Goal: Information Seeking & Learning: Learn about a topic

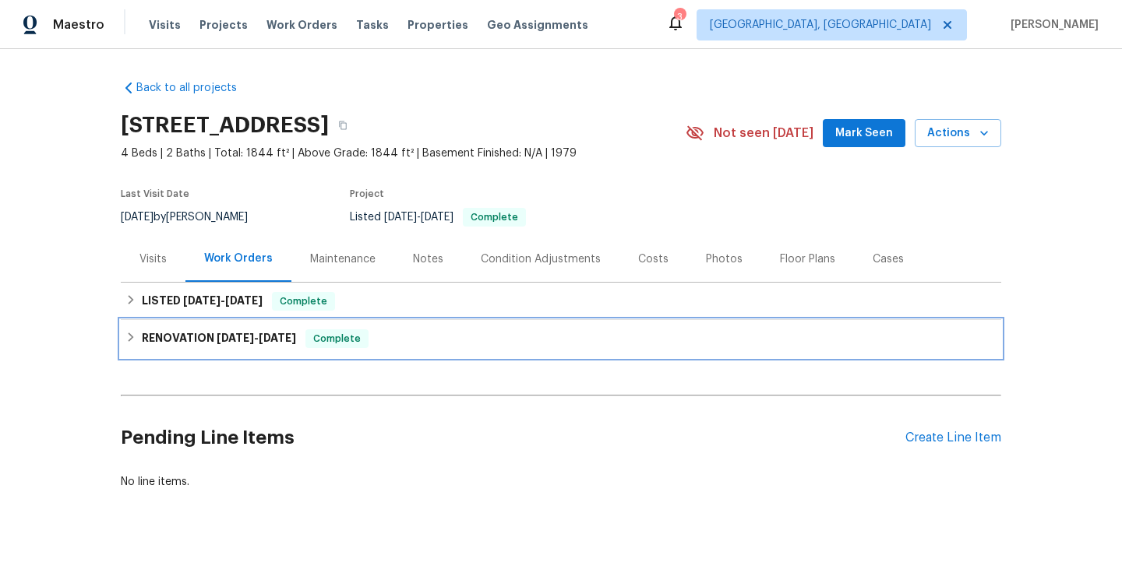
click at [293, 344] on h6 "RENOVATION [DATE] - [DATE]" at bounding box center [219, 339] width 154 height 19
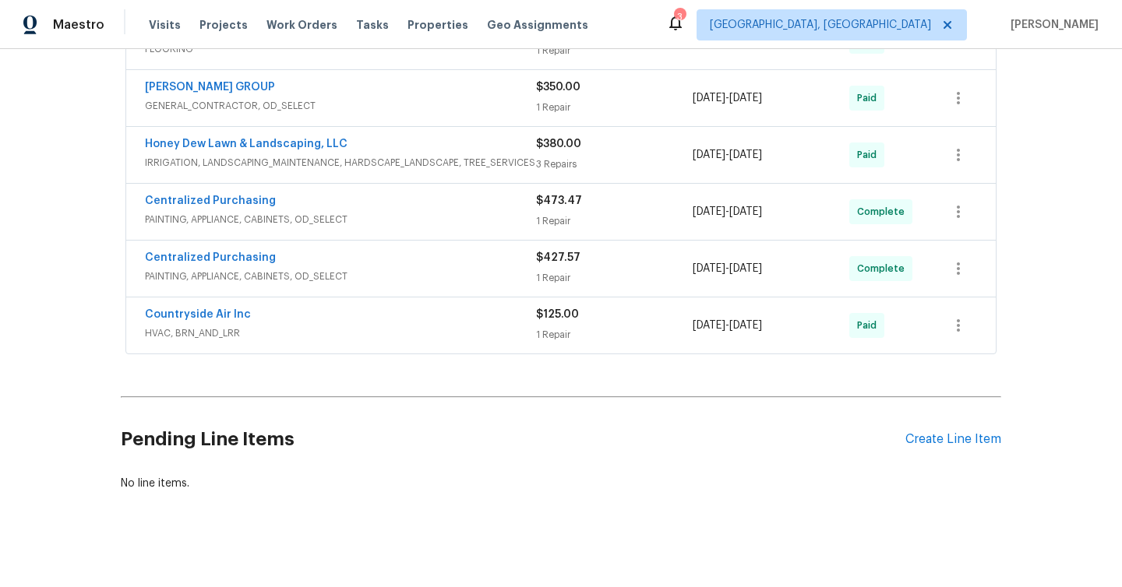
scroll to position [439, 0]
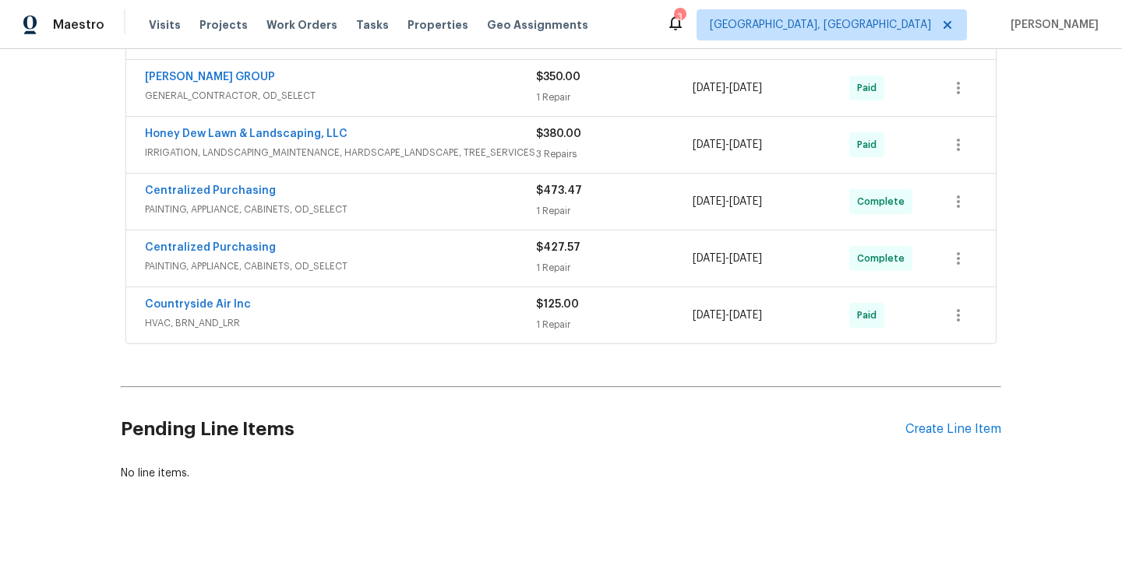
click at [367, 263] on span "PAINTING, APPLIANCE, CABINETS, OD_SELECT" at bounding box center [340, 267] width 391 height 16
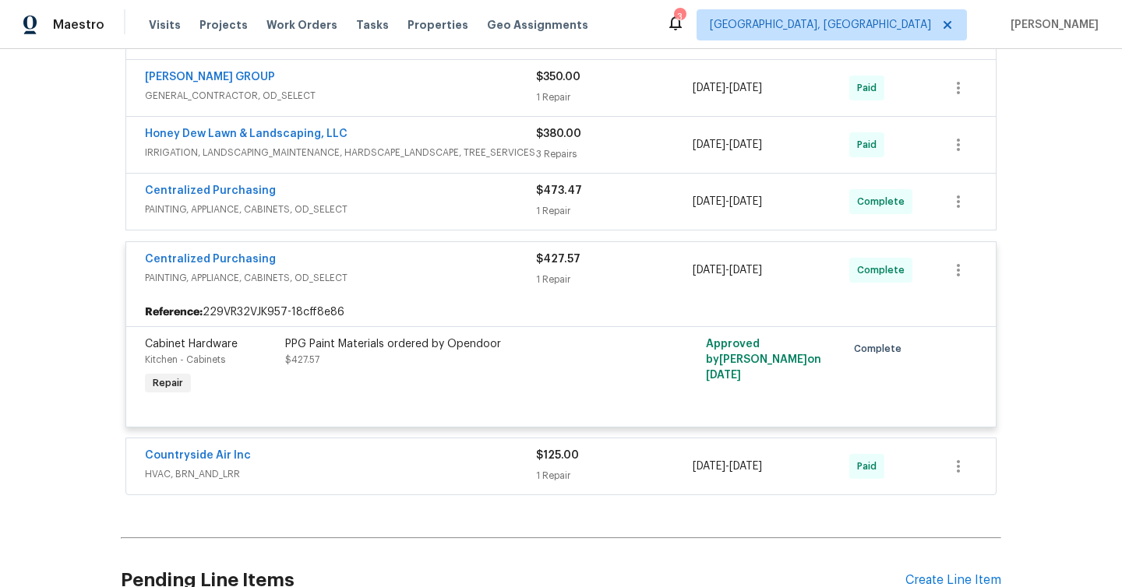
click at [409, 208] on span "PAINTING, APPLIANCE, CABINETS, OD_SELECT" at bounding box center [340, 210] width 391 height 16
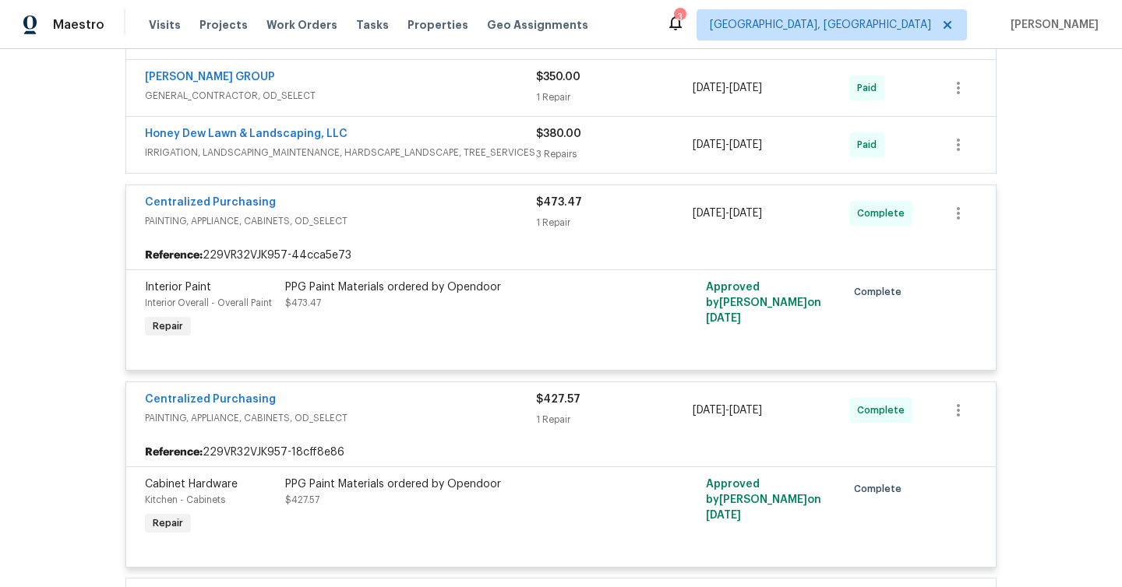
click at [446, 151] on span "IRRIGATION, LANDSCAPING_MAINTENANCE, HARDSCAPE_LANDSCAPE, TREE_SERVICES" at bounding box center [340, 153] width 391 height 16
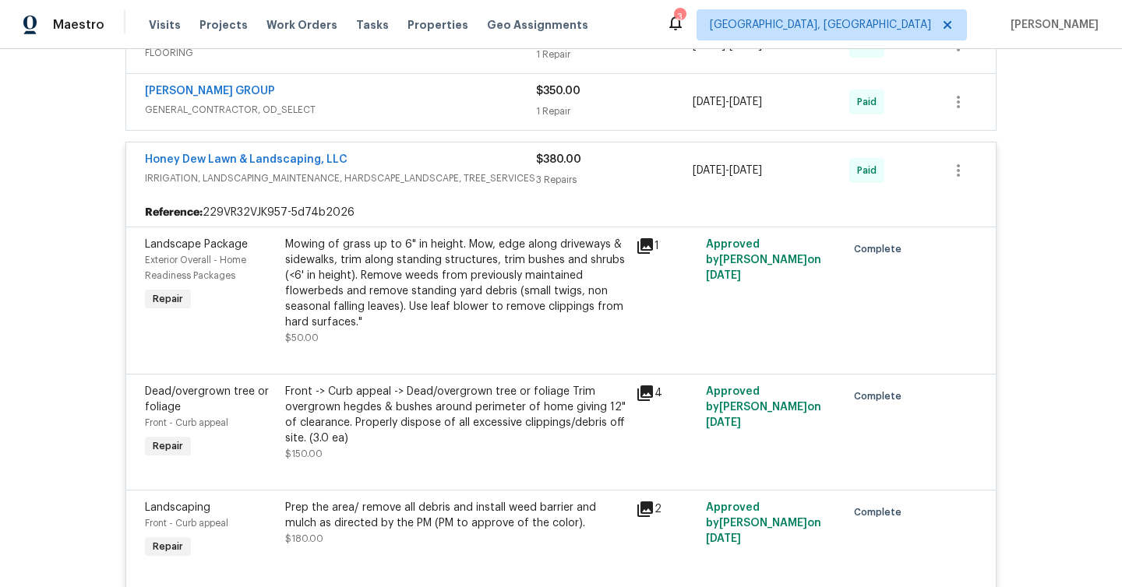
scroll to position [355, 0]
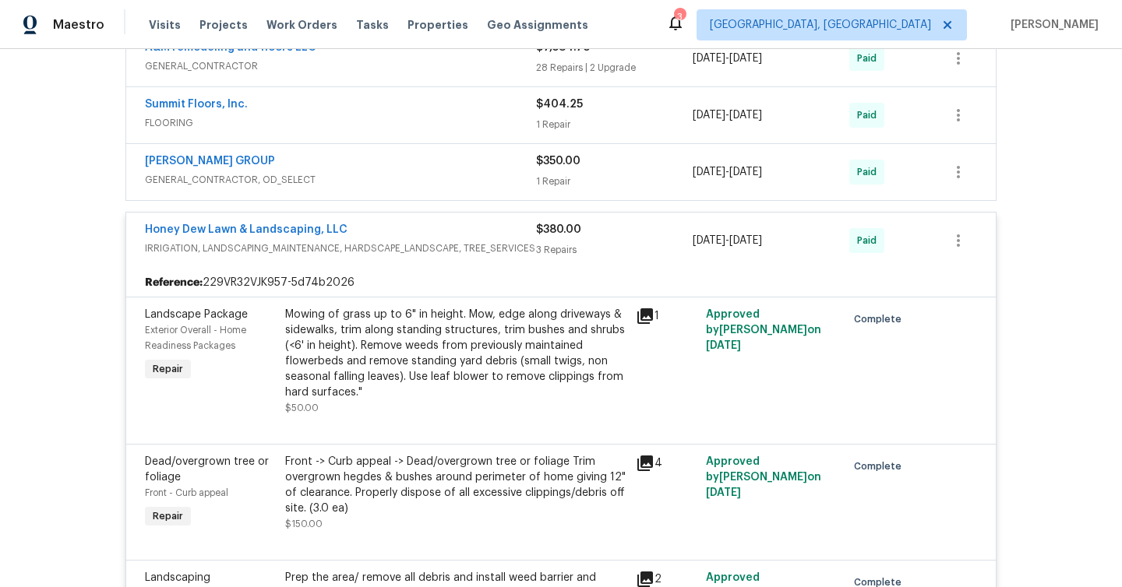
click at [446, 168] on div "[PERSON_NAME] GROUP" at bounding box center [340, 162] width 391 height 19
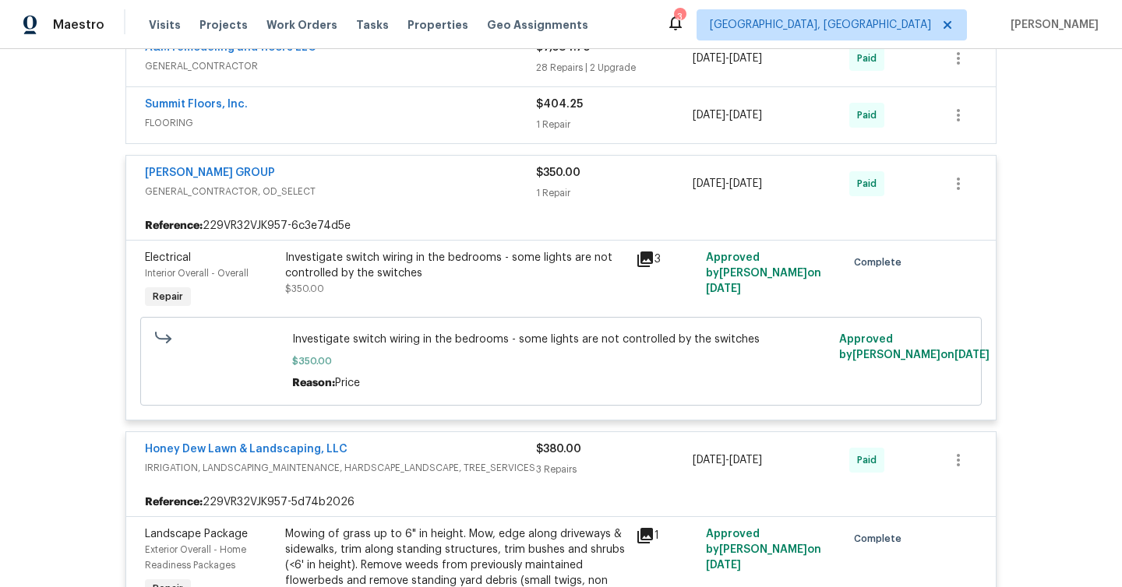
click at [444, 118] on span "FLOORING" at bounding box center [340, 123] width 391 height 16
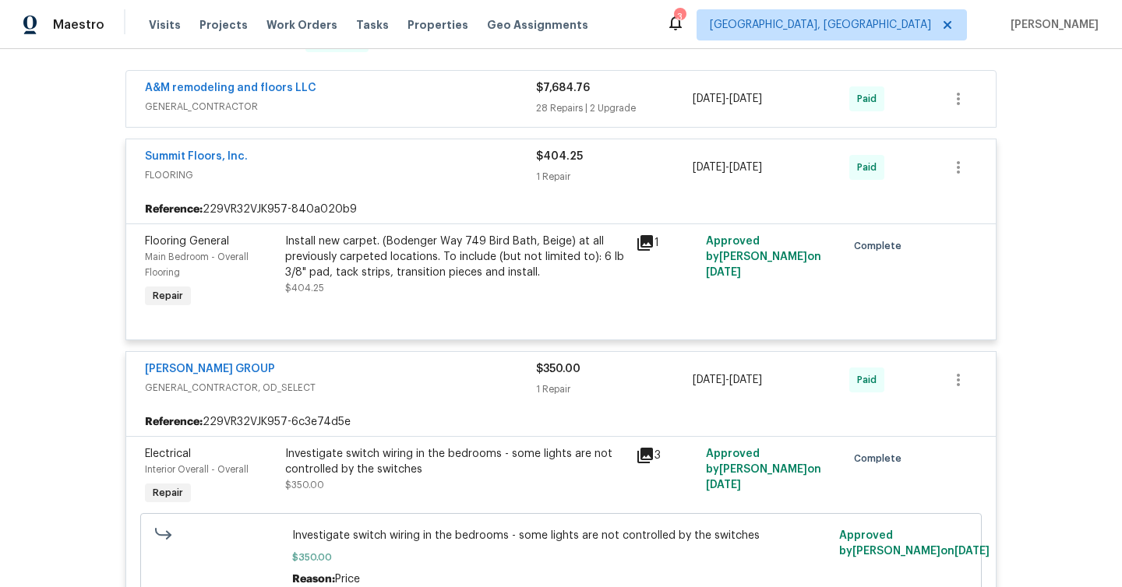
scroll to position [314, 0]
click at [437, 125] on div "A&M remodeling and floors LLC GENERAL_CONTRACTOR $7,684.76 28 Repairs | 2 Upgra…" at bounding box center [560, 100] width 869 height 56
click at [424, 111] on span "GENERAL_CONTRACTOR" at bounding box center [340, 108] width 391 height 16
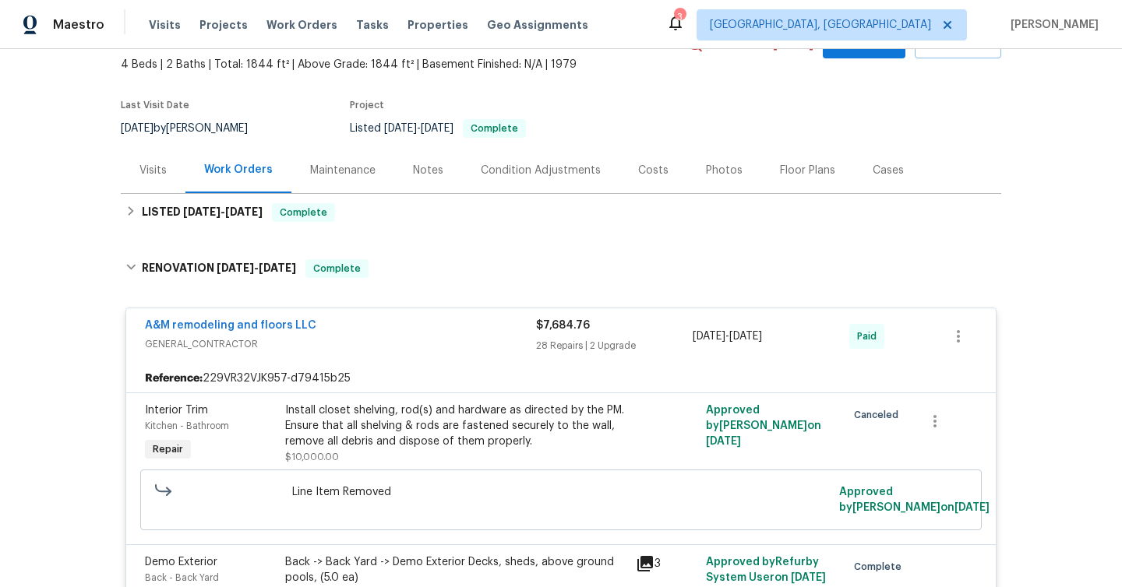
scroll to position [52, 0]
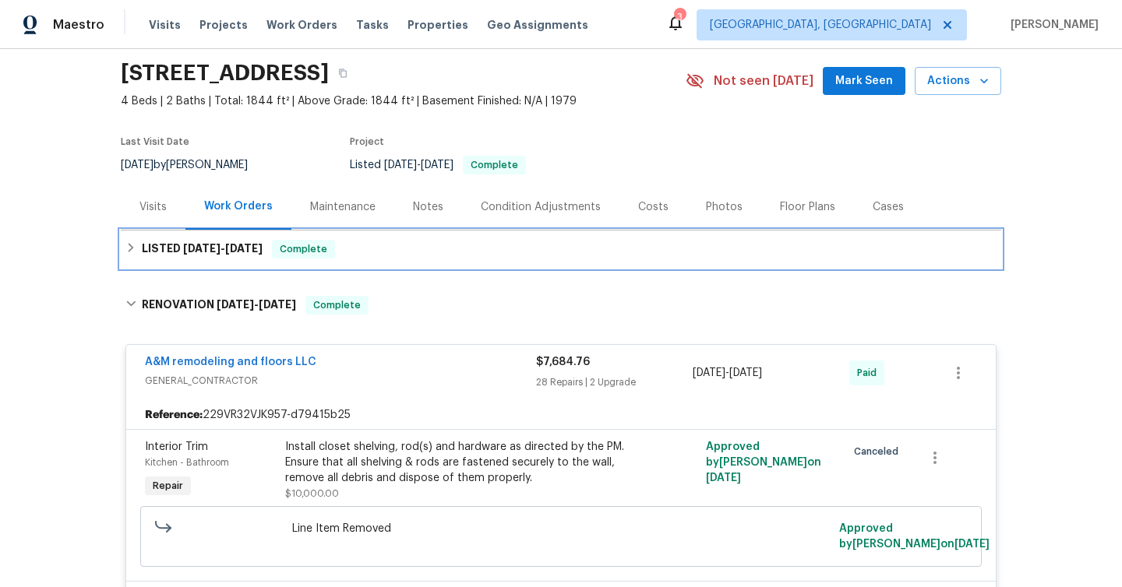
click at [459, 242] on div "LISTED [DATE] - [DATE] Complete" at bounding box center [560, 249] width 871 height 19
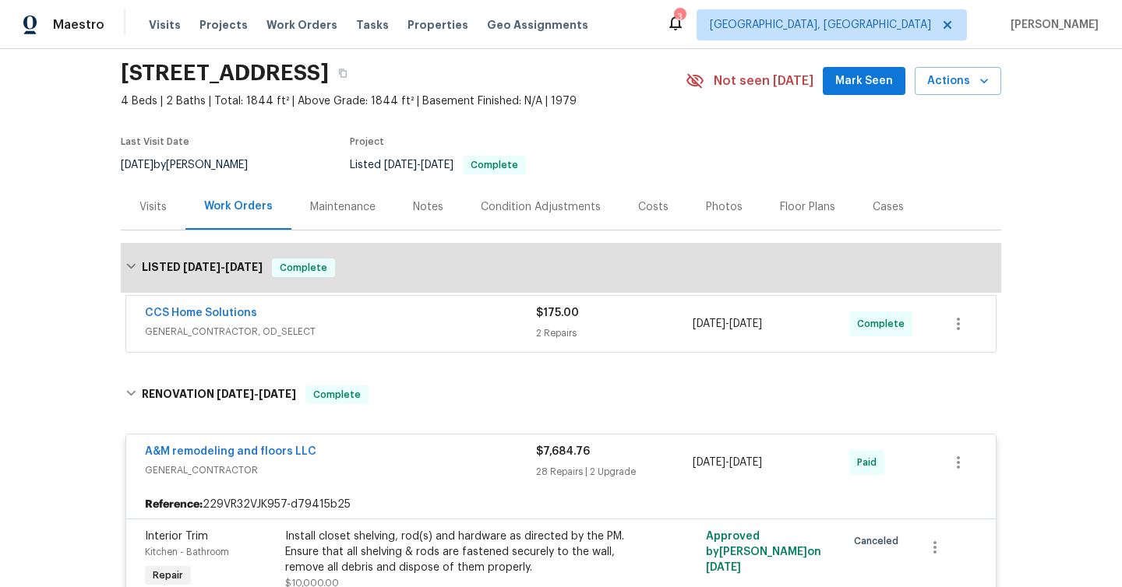
click at [425, 323] on div "CCS Home Solutions GENERAL_CONTRACTOR, OD_SELECT" at bounding box center [340, 322] width 391 height 34
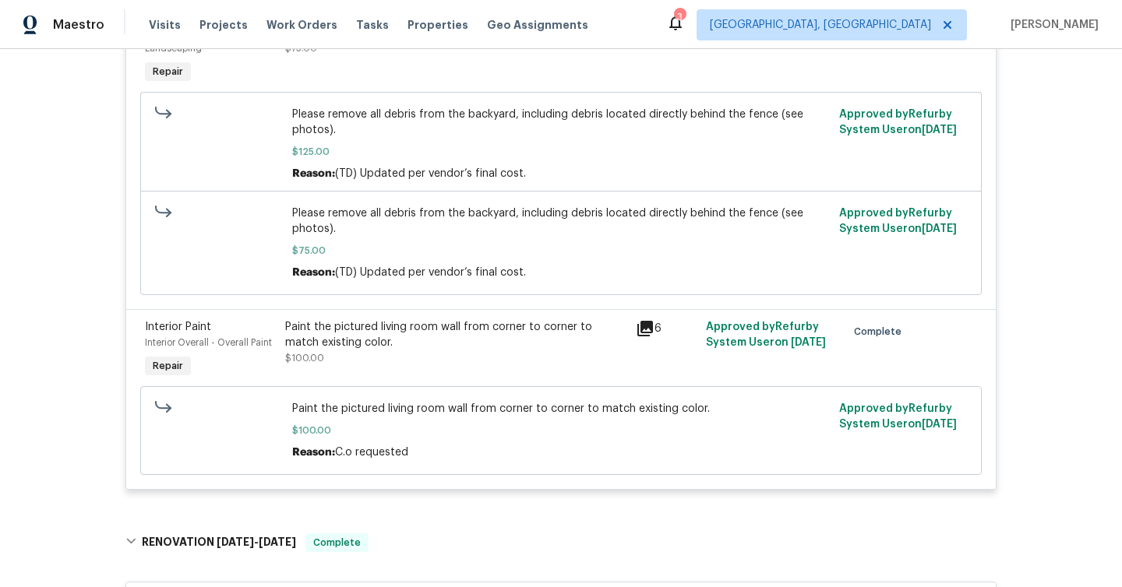
scroll to position [542, 0]
